Goal: Information Seeking & Learning: Learn about a topic

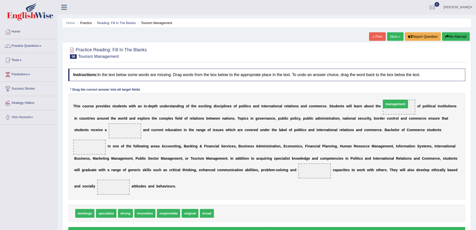
drag, startPoint x: 230, startPoint y: 214, endPoint x: 398, endPoint y: 105, distance: 200.0
drag, startPoint x: 106, startPoint y: 215, endPoint x: 124, endPoint y: 137, distance: 80.6
drag, startPoint x: 82, startPoint y: 218, endPoint x: 85, endPoint y: 200, distance: 18.5
click at [85, 165] on div "Instructions: In the text below some words are missing. Drag words from the box…" at bounding box center [267, 152] width 400 height 173
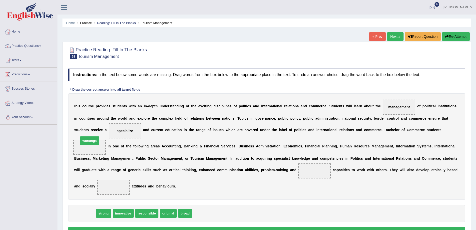
drag, startPoint x: 86, startPoint y: 213, endPoint x: 91, endPoint y: 142, distance: 70.7
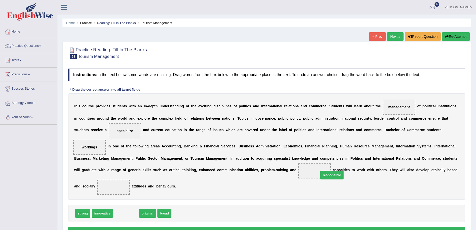
drag, startPoint x: 126, startPoint y: 215, endPoint x: 332, endPoint y: 177, distance: 209.6
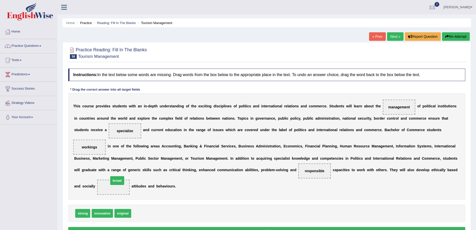
drag, startPoint x: 142, startPoint y: 214, endPoint x: 119, endPoint y: 181, distance: 40.7
drag, startPoint x: 109, startPoint y: 186, endPoint x: 144, endPoint y: 222, distance: 50.4
drag, startPoint x: 76, startPoint y: 216, endPoint x: 121, endPoint y: 192, distance: 50.8
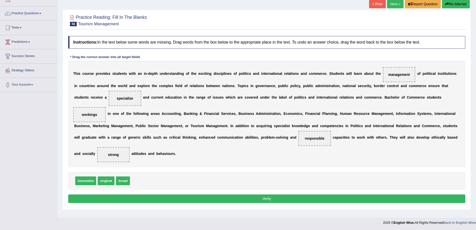
scroll to position [33, 0]
click at [267, 197] on button "Verify" at bounding box center [266, 198] width 397 height 9
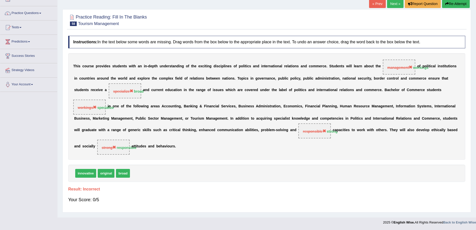
click at [391, 2] on link "Next »" at bounding box center [395, 3] width 17 height 9
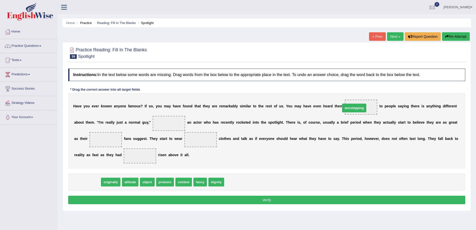
drag, startPoint x: 90, startPoint y: 183, endPoint x: 357, endPoint y: 109, distance: 277.2
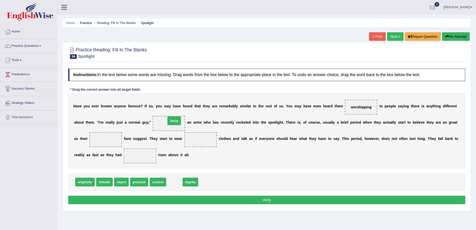
drag, startPoint x: 178, startPoint y: 181, endPoint x: 176, endPoint y: 117, distance: 64.1
drag, startPoint x: 178, startPoint y: 183, endPoint x: 110, endPoint y: 142, distance: 79.6
drag, startPoint x: 101, startPoint y: 142, endPoint x: 124, endPoint y: 138, distance: 23.5
click at [164, 137] on div "H a v e y o u e v e r k n o w n a n y o n e f a m o u s ? I f s o , y o u m a y…" at bounding box center [266, 130] width 397 height 75
drag, startPoint x: 104, startPoint y: 140, endPoint x: 203, endPoint y: 133, distance: 98.8
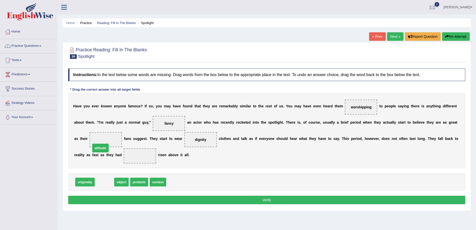
drag, startPoint x: 105, startPoint y: 183, endPoint x: 101, endPoint y: 144, distance: 38.7
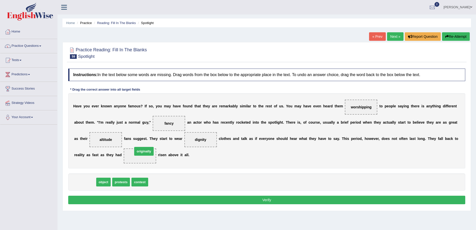
drag, startPoint x: 88, startPoint y: 180, endPoint x: 147, endPoint y: 149, distance: 66.6
drag, startPoint x: 143, startPoint y: 155, endPoint x: 136, endPoint y: 198, distance: 44.4
click at [136, 191] on span "originally" at bounding box center [139, 186] width 21 height 9
drag, startPoint x: 143, startPoint y: 156, endPoint x: 145, endPoint y: 196, distance: 39.8
click at [145, 196] on span "originally" at bounding box center [141, 192] width 21 height 9
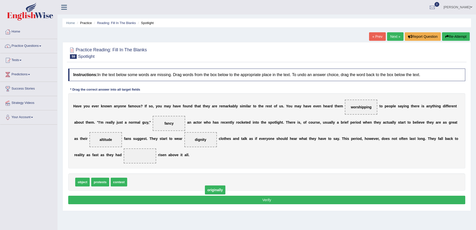
drag, startPoint x: 140, startPoint y: 154, endPoint x: 242, endPoint y: 191, distance: 108.4
drag, startPoint x: 118, startPoint y: 182, endPoint x: 138, endPoint y: 156, distance: 33.2
click at [264, 199] on button "Verify" at bounding box center [266, 200] width 397 height 9
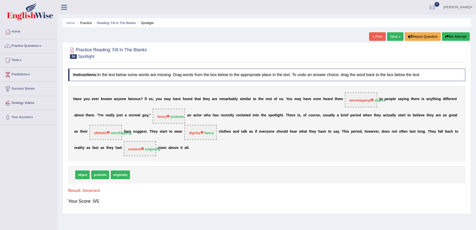
click at [391, 37] on link "Next »" at bounding box center [395, 36] width 17 height 9
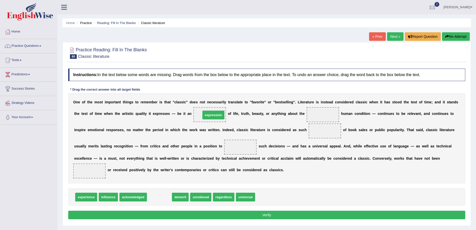
drag, startPoint x: 155, startPoint y: 198, endPoint x: 209, endPoint y: 116, distance: 98.2
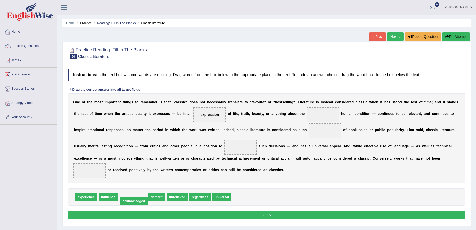
drag, startPoint x: 136, startPoint y: 195, endPoint x: 137, endPoint y: 199, distance: 4.1
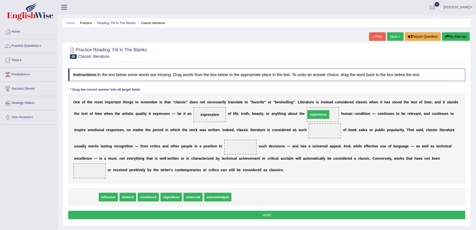
drag, startPoint x: 81, startPoint y: 198, endPoint x: 314, endPoint y: 116, distance: 246.5
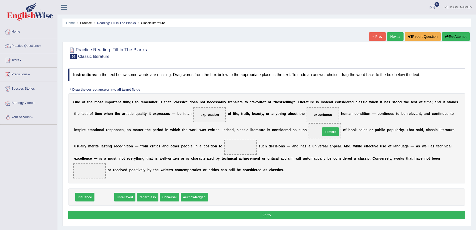
drag, startPoint x: 103, startPoint y: 196, endPoint x: 329, endPoint y: 131, distance: 235.5
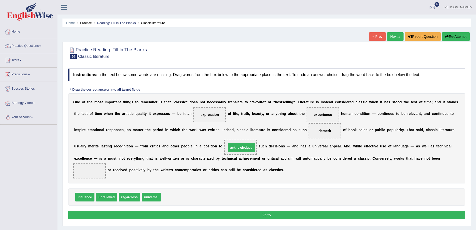
drag, startPoint x: 178, startPoint y: 198, endPoint x: 243, endPoint y: 149, distance: 81.9
drag, startPoint x: 106, startPoint y: 197, endPoint x: 84, endPoint y: 163, distance: 41.0
click at [268, 215] on button "Verify" at bounding box center [266, 215] width 397 height 9
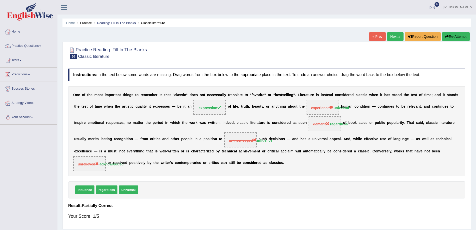
click at [391, 34] on link "Next »" at bounding box center [395, 36] width 17 height 9
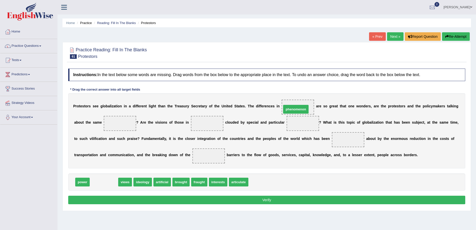
drag, startPoint x: 102, startPoint y: 183, endPoint x: 294, endPoint y: 110, distance: 205.4
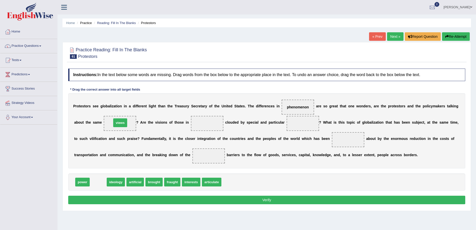
drag, startPoint x: 99, startPoint y: 184, endPoint x: 121, endPoint y: 125, distance: 63.2
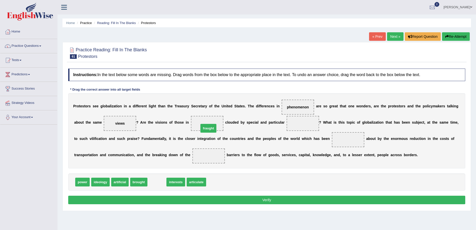
drag, startPoint x: 153, startPoint y: 183, endPoint x: 204, endPoint y: 129, distance: 74.5
click at [179, 184] on span "articulate" at bounding box center [179, 182] width 20 height 9
drag, startPoint x: 179, startPoint y: 183, endPoint x: 307, endPoint y: 123, distance: 141.2
drag, startPoint x: 160, startPoint y: 184, endPoint x: 367, endPoint y: 144, distance: 211.1
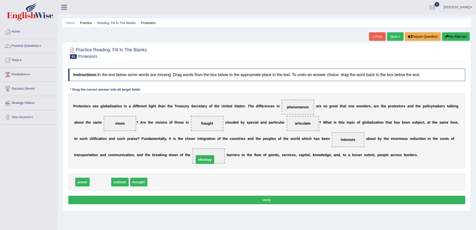
drag, startPoint x: 101, startPoint y: 183, endPoint x: 206, endPoint y: 160, distance: 106.9
click at [265, 198] on button "Verify" at bounding box center [266, 200] width 397 height 9
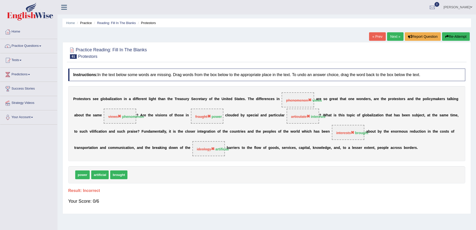
click at [394, 35] on link "Next »" at bounding box center [395, 36] width 17 height 9
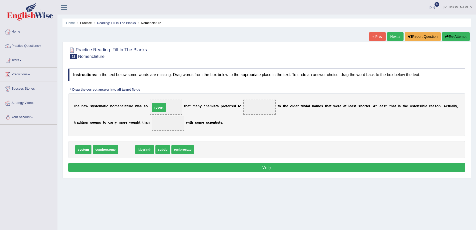
drag, startPoint x: 126, startPoint y: 151, endPoint x: 158, endPoint y: 109, distance: 53.0
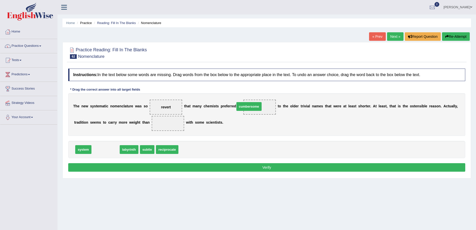
drag, startPoint x: 103, startPoint y: 150, endPoint x: 247, endPoint y: 107, distance: 149.9
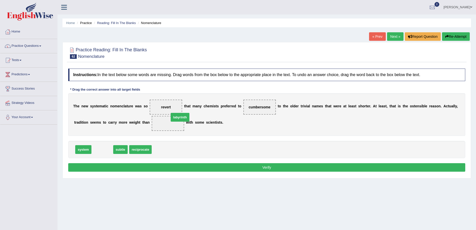
drag, startPoint x: 106, startPoint y: 150, endPoint x: 185, endPoint y: 118, distance: 85.9
click at [274, 167] on button "Verify" at bounding box center [266, 167] width 397 height 9
drag, startPoint x: 117, startPoint y: 151, endPoint x: 164, endPoint y: 113, distance: 59.8
click at [135, 147] on span "labyrinth" at bounding box center [134, 149] width 19 height 9
drag, startPoint x: 166, startPoint y: 121, endPoint x: 167, endPoint y: 150, distance: 28.5
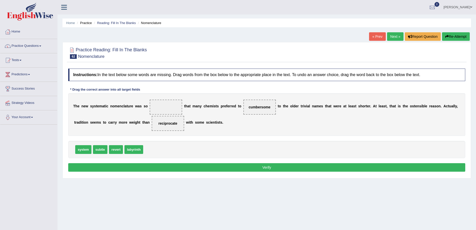
click at [167, 150] on div "Instructions: In the text below some words are missing. Drag words from the box…" at bounding box center [267, 121] width 400 height 110
drag, startPoint x: 172, startPoint y: 122, endPoint x: 163, endPoint y: 161, distance: 40.4
drag, startPoint x: 119, startPoint y: 150, endPoint x: 168, endPoint y: 104, distance: 67.3
drag, startPoint x: 118, startPoint y: 152, endPoint x: 167, endPoint y: 129, distance: 53.9
click at [268, 167] on button "Verify" at bounding box center [266, 167] width 397 height 9
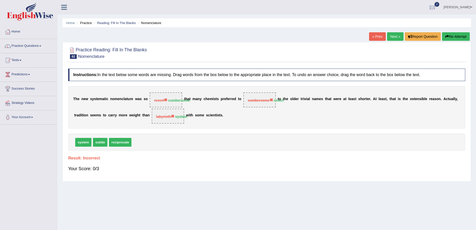
click at [390, 37] on link "Next »" at bounding box center [395, 36] width 17 height 9
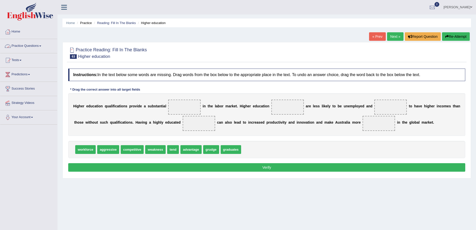
click at [19, 44] on link "Practice Questions" at bounding box center [28, 45] width 57 height 13
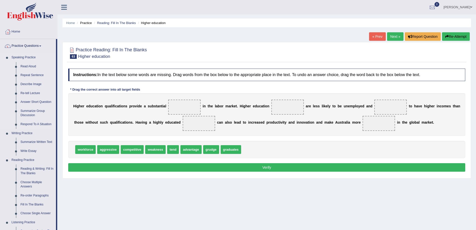
click at [33, 59] on link "Speaking Practice" at bounding box center [32, 57] width 47 height 9
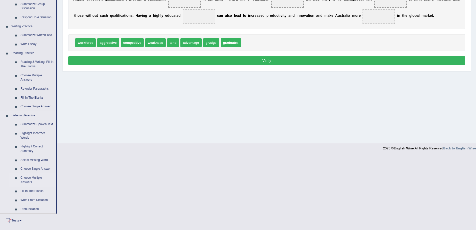
scroll to position [75, 0]
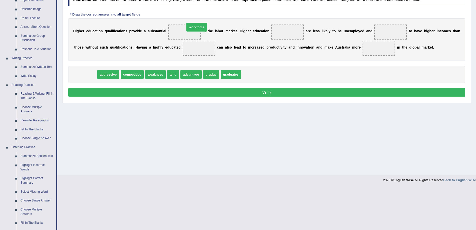
drag, startPoint x: 81, startPoint y: 75, endPoint x: 193, endPoint y: 28, distance: 120.9
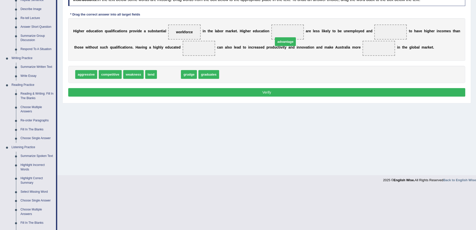
drag, startPoint x: 170, startPoint y: 73, endPoint x: 287, endPoint y: 30, distance: 124.8
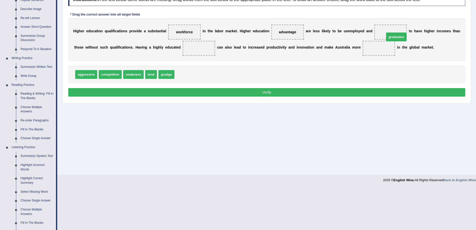
drag, startPoint x: 189, startPoint y: 75, endPoint x: 399, endPoint y: 38, distance: 213.6
drag, startPoint x: 377, startPoint y: 50, endPoint x: 373, endPoint y: 56, distance: 6.5
click at [388, 31] on div "H i g h e r e d u c a t i o n q u a l i f i c a t i o n s p r o v i d e a s u b…" at bounding box center [266, 39] width 397 height 43
drag, startPoint x: 374, startPoint y: 50, endPoint x: 389, endPoint y: 25, distance: 29.3
click at [389, 25] on div "H i g h e r e d u c a t i o n q u a l i f i c a t i o n s p r o v i d e a s u b…" at bounding box center [266, 39] width 397 height 43
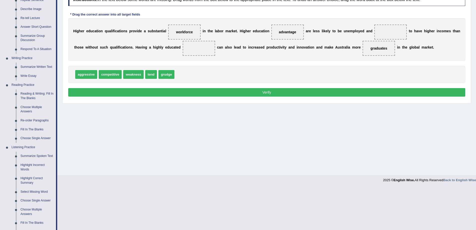
drag, startPoint x: 381, startPoint y: 46, endPoint x: 382, endPoint y: 55, distance: 9.1
click at [382, 55] on span "graduates" at bounding box center [379, 48] width 33 height 15
drag, startPoint x: 383, startPoint y: 49, endPoint x: 391, endPoint y: 29, distance: 21.3
drag, startPoint x: 112, startPoint y: 73, endPoint x: 210, endPoint y: 50, distance: 100.0
drag, startPoint x: 194, startPoint y: 49, endPoint x: 377, endPoint y: 49, distance: 182.6
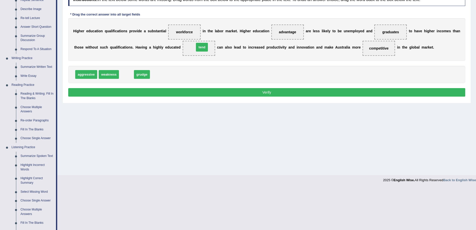
drag, startPoint x: 124, startPoint y: 73, endPoint x: 199, endPoint y: 45, distance: 80.3
click at [264, 94] on button "Verify" at bounding box center [266, 92] width 397 height 9
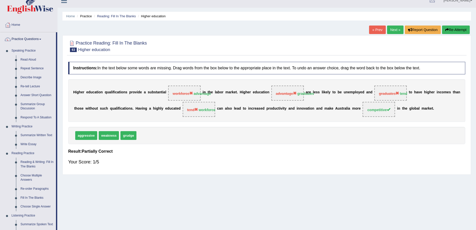
scroll to position [0, 0]
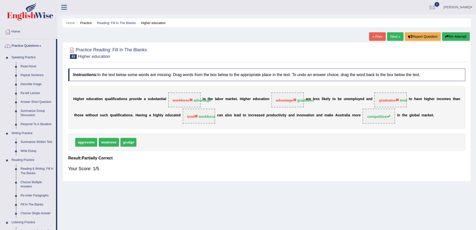
click at [390, 37] on link "Next »" at bounding box center [395, 36] width 17 height 9
